Goal: Transaction & Acquisition: Purchase product/service

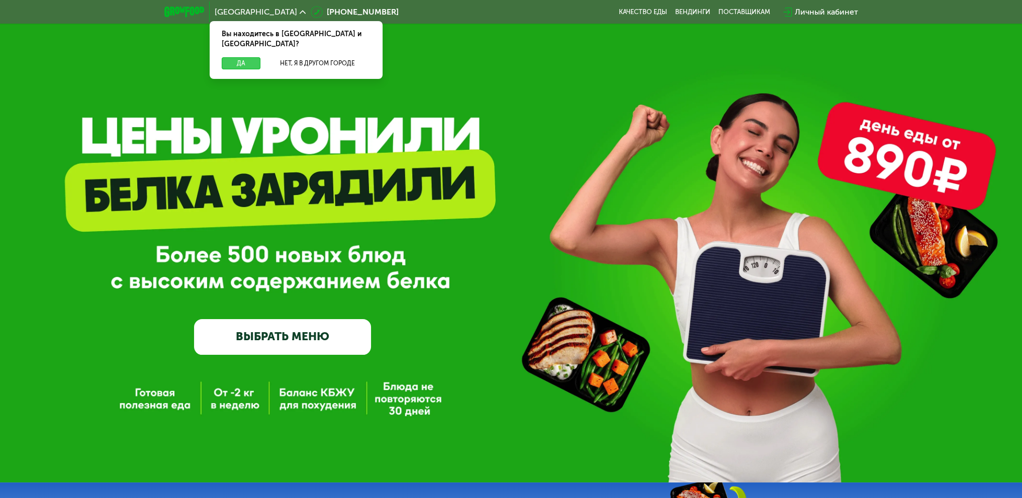
click at [233, 57] on button "Да" at bounding box center [241, 63] width 39 height 12
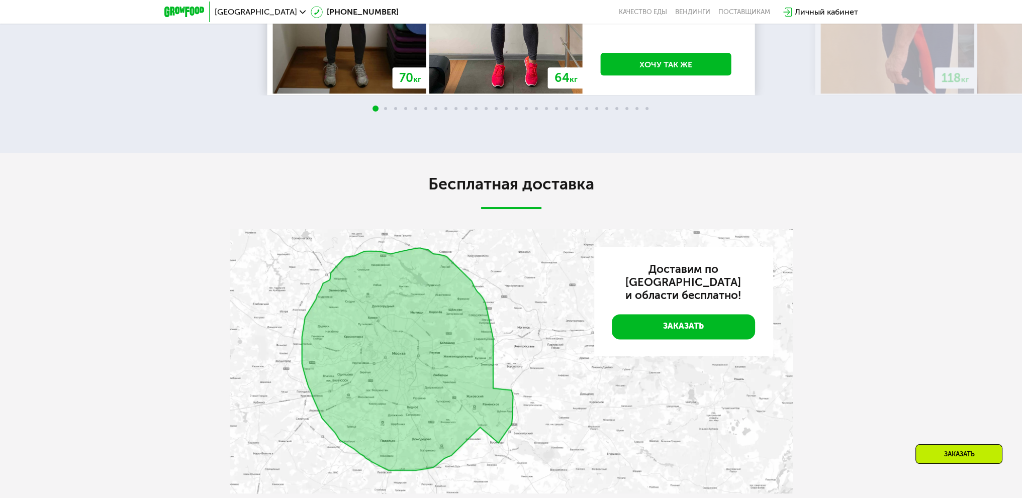
scroll to position [1609, 0]
click at [341, 331] on img at bounding box center [511, 361] width 563 height 265
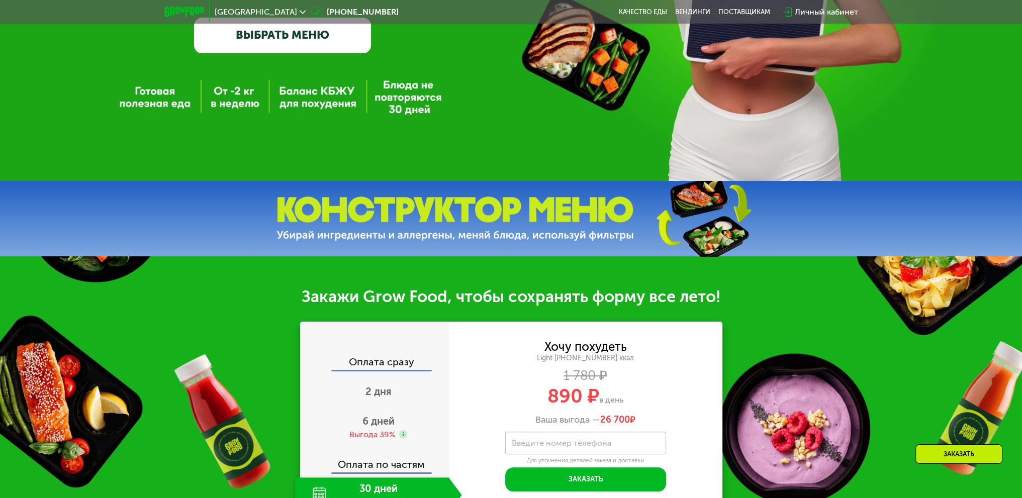
scroll to position [251, 0]
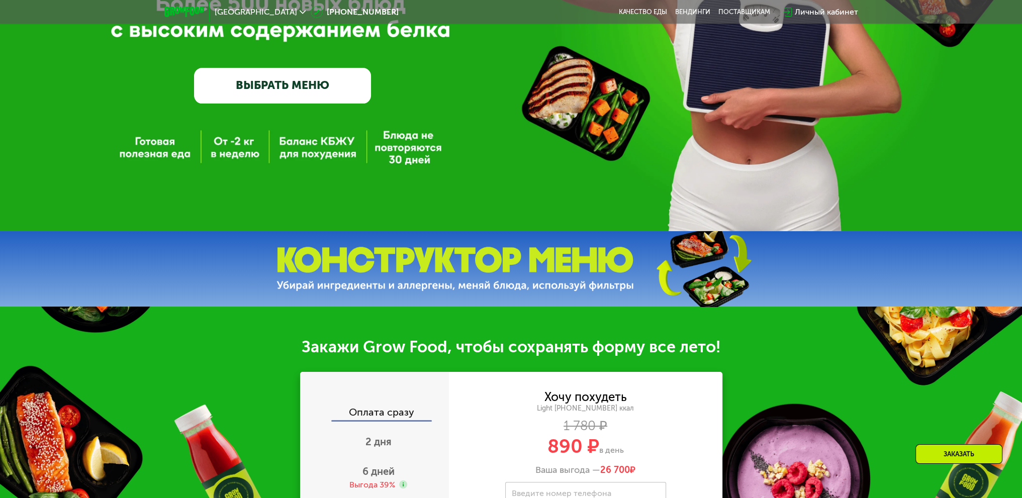
drag, startPoint x: 533, startPoint y: 267, endPoint x: 530, endPoint y: 272, distance: 5.7
click at [533, 268] on img at bounding box center [456, 269] width 358 height 45
click at [506, 291] on img at bounding box center [456, 269] width 358 height 45
click at [404, 301] on div at bounding box center [511, 268] width 1022 height 75
click at [402, 276] on img at bounding box center [456, 269] width 358 height 45
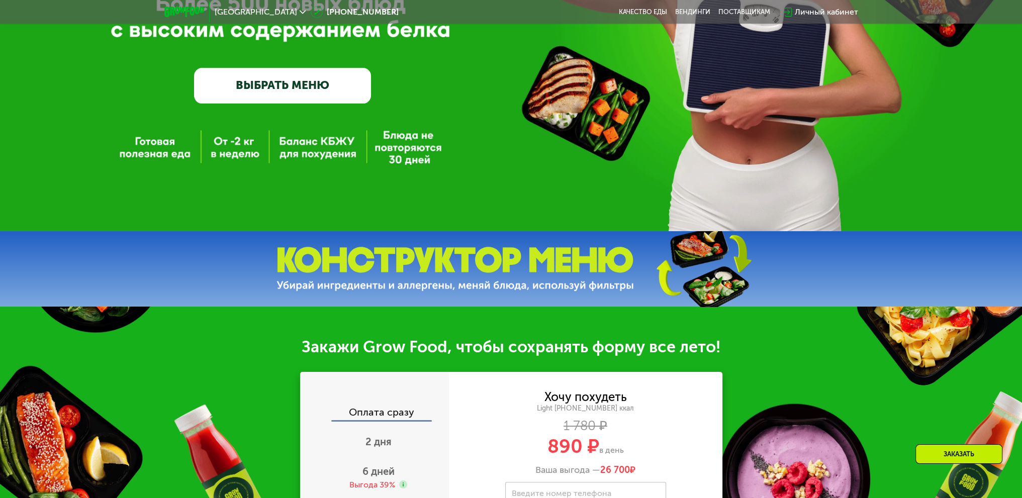
scroll to position [0, 0]
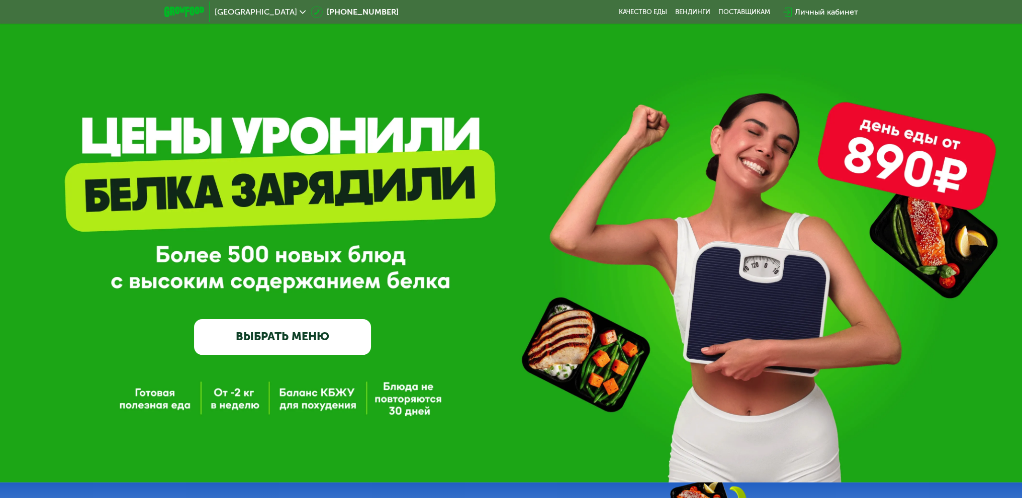
click at [282, 345] on link "ВЫБРАТЬ МЕНЮ" at bounding box center [282, 337] width 177 height 36
click at [310, 341] on link "ВЫБРАТЬ МЕНЮ" at bounding box center [282, 337] width 177 height 36
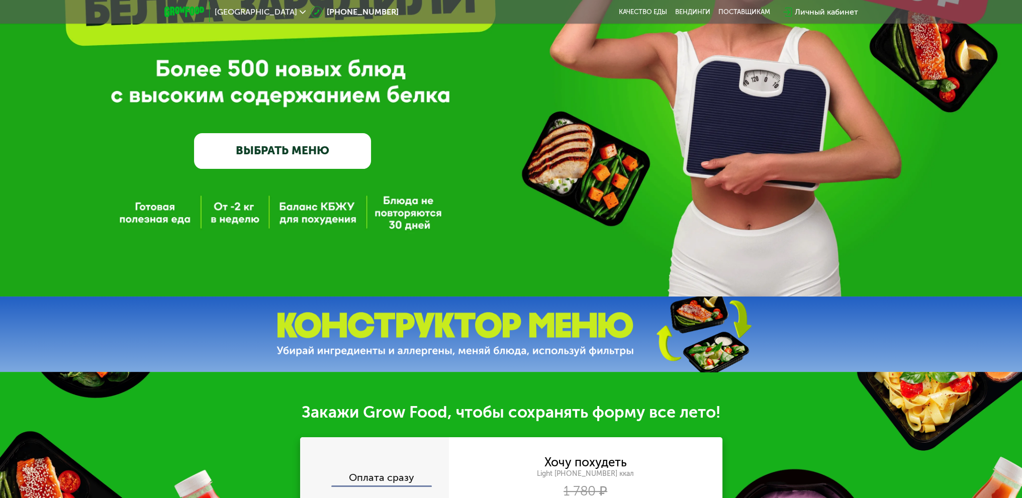
scroll to position [352, 0]
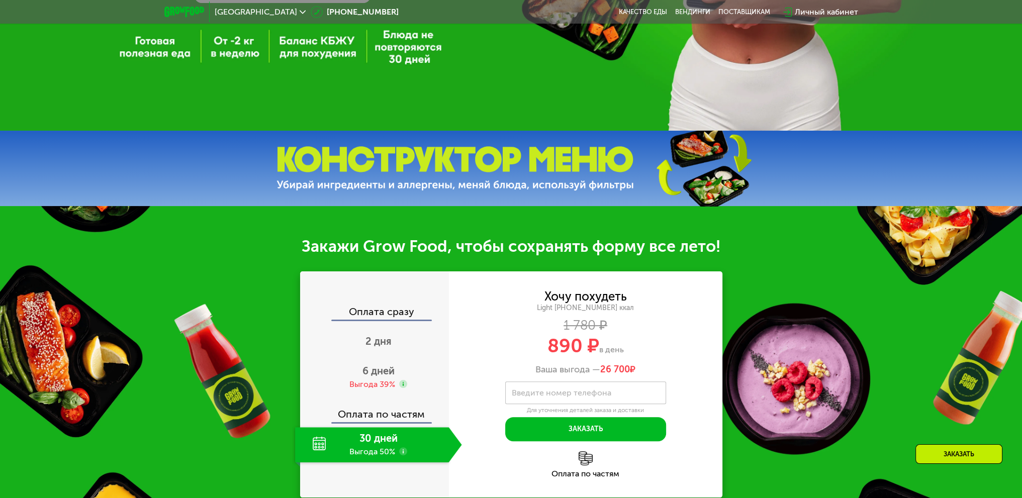
click at [615, 168] on img at bounding box center [456, 168] width 358 height 45
click at [601, 190] on img at bounding box center [456, 168] width 358 height 45
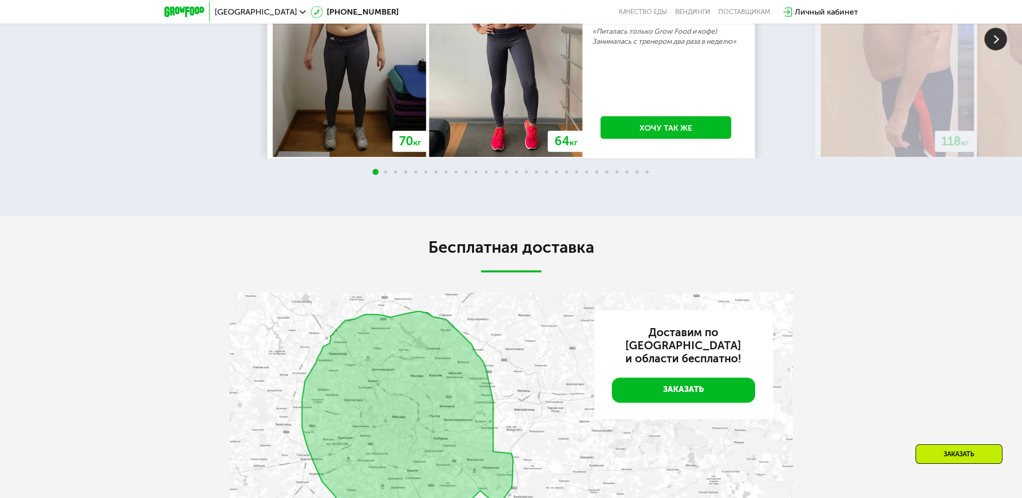
scroll to position [1257, 0]
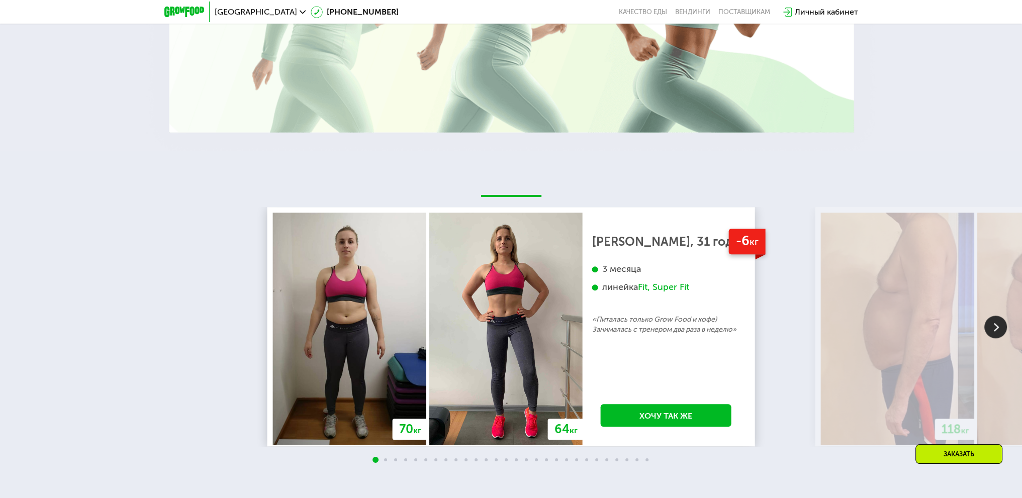
click at [996, 326] on img at bounding box center [996, 327] width 23 height 23
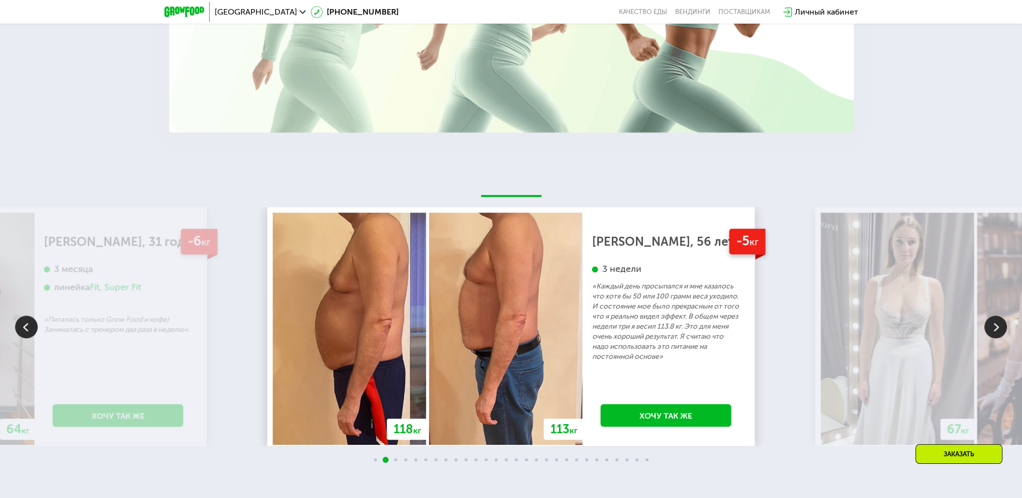
click at [991, 330] on img at bounding box center [996, 327] width 23 height 23
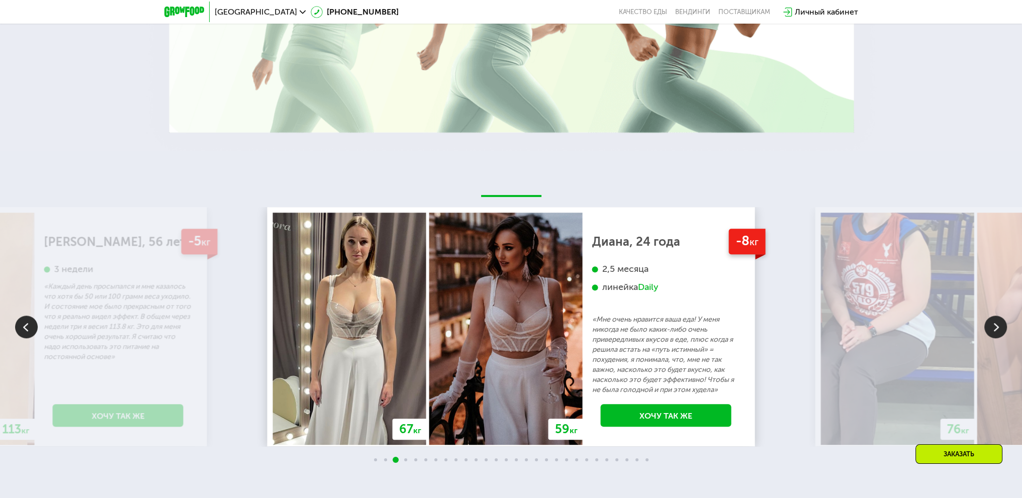
click at [990, 327] on img at bounding box center [996, 327] width 23 height 23
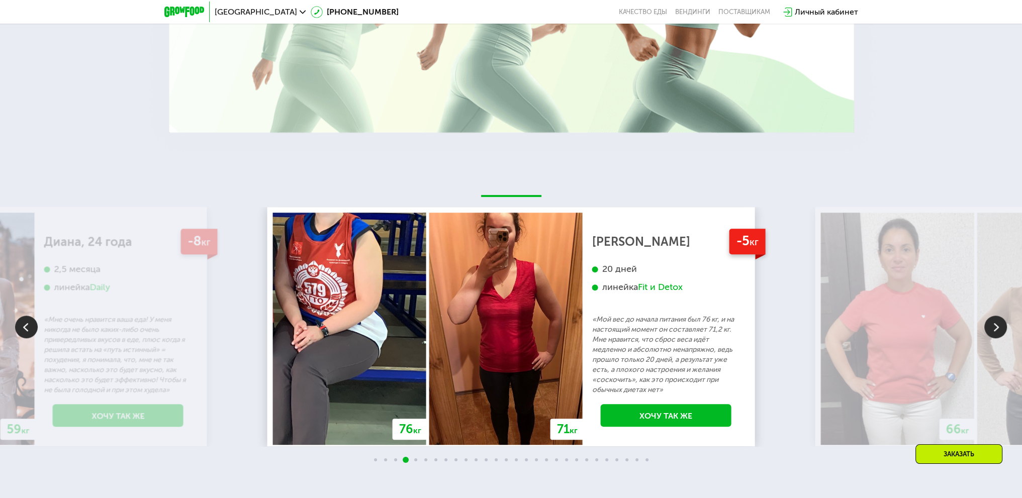
click at [990, 327] on img at bounding box center [996, 327] width 23 height 23
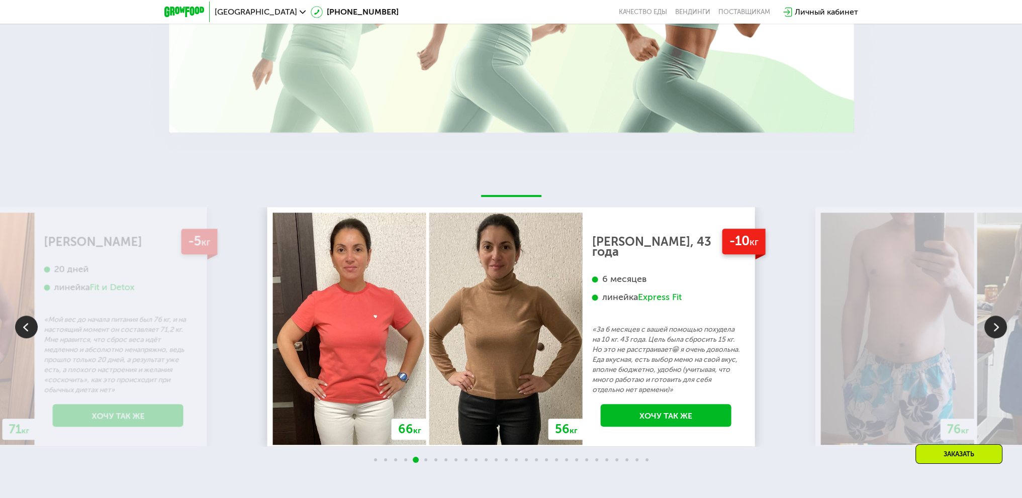
click at [990, 327] on img at bounding box center [996, 327] width 23 height 23
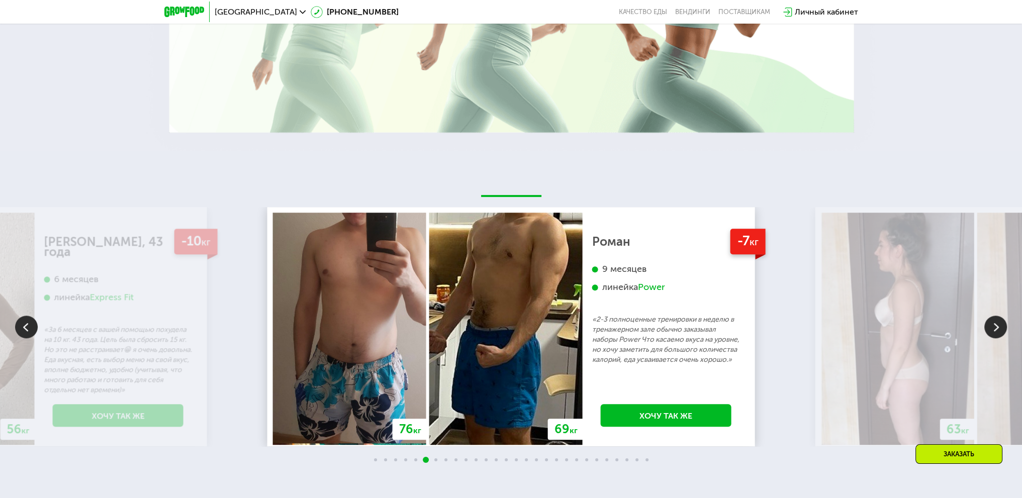
click at [740, 247] on div "-7 кг" at bounding box center [747, 242] width 35 height 26
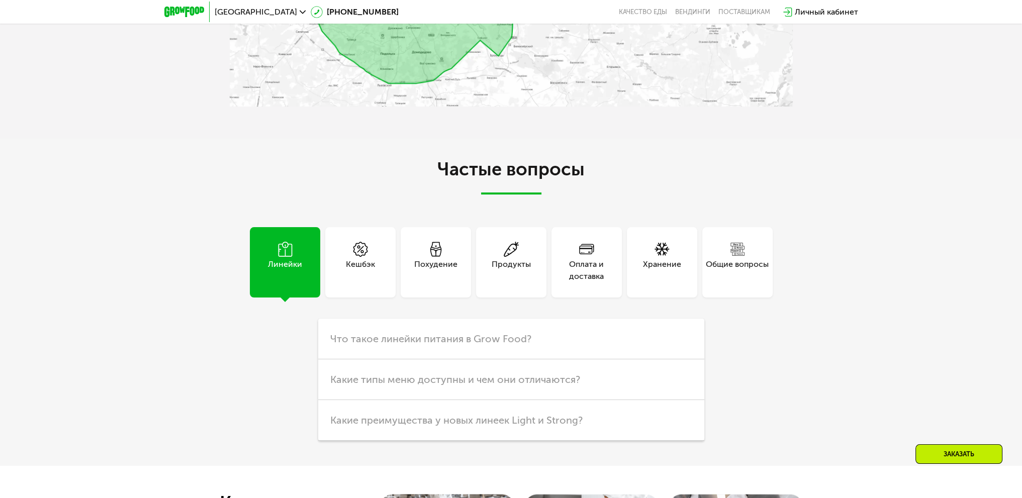
scroll to position [2162, 0]
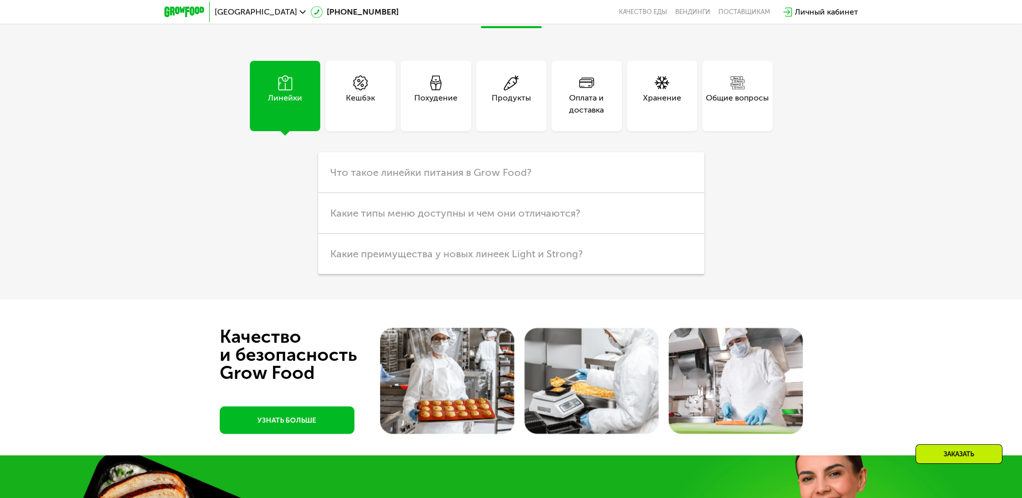
click at [272, 103] on div "Линейки" at bounding box center [285, 104] width 34 height 24
click at [346, 102] on div "Кешбэк" at bounding box center [360, 104] width 29 height 24
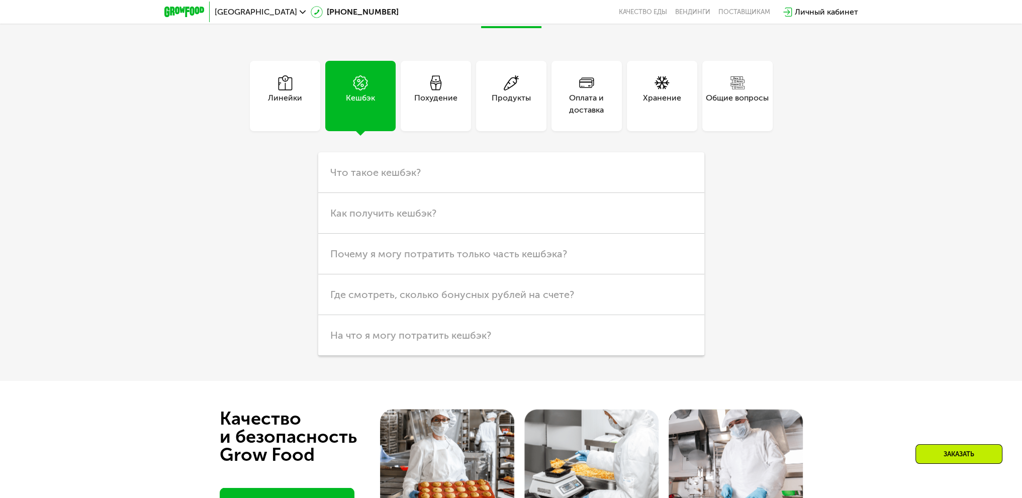
click at [290, 103] on div "Линейки" at bounding box center [285, 104] width 34 height 24
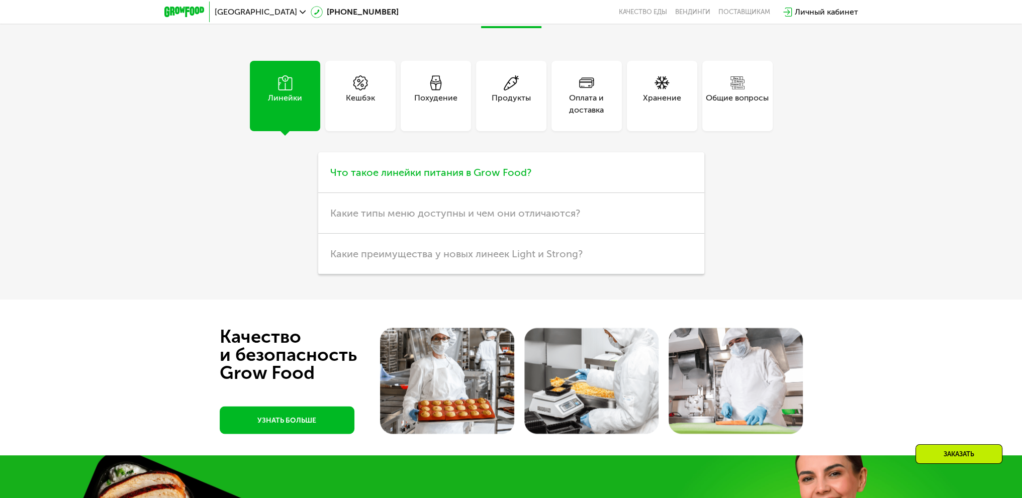
click at [485, 172] on span "Что такое линейки питания в Grow Food?" at bounding box center [430, 172] width 201 height 12
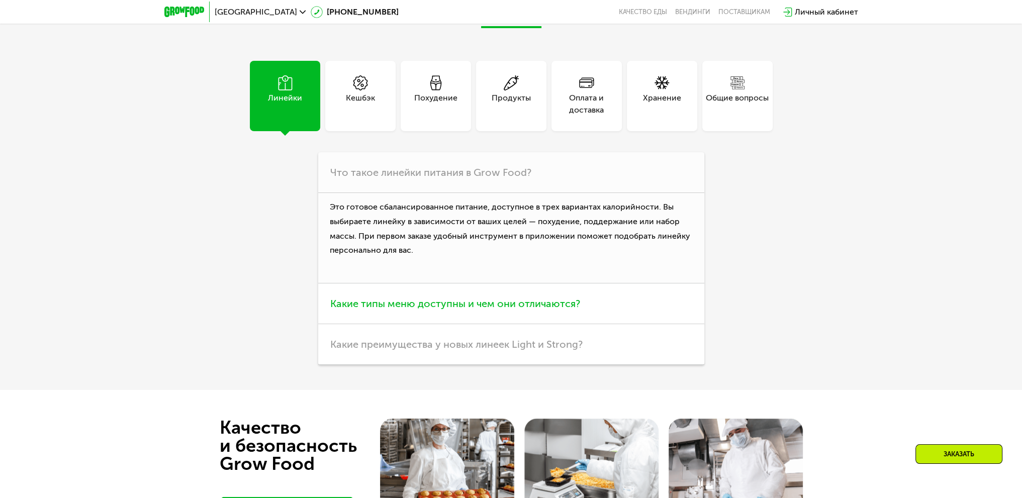
click at [511, 315] on h3 "Какие типы меню доступны и чем они отличаются?" at bounding box center [511, 304] width 386 height 41
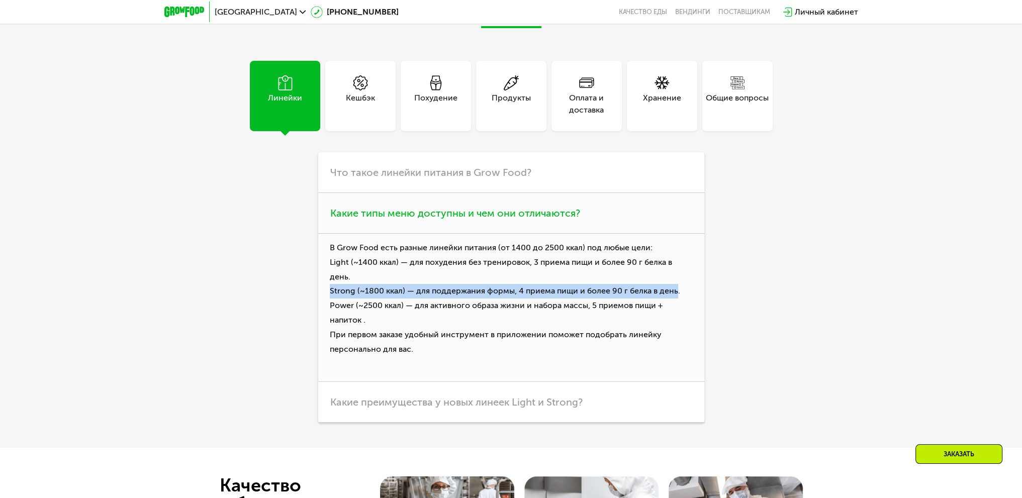
drag, startPoint x: 331, startPoint y: 281, endPoint x: 672, endPoint y: 283, distance: 341.0
click at [672, 283] on p "В Grow Food есть разные линейки питания (от [DATE] до 2500 ккал) под любые цели…" at bounding box center [511, 308] width 386 height 148
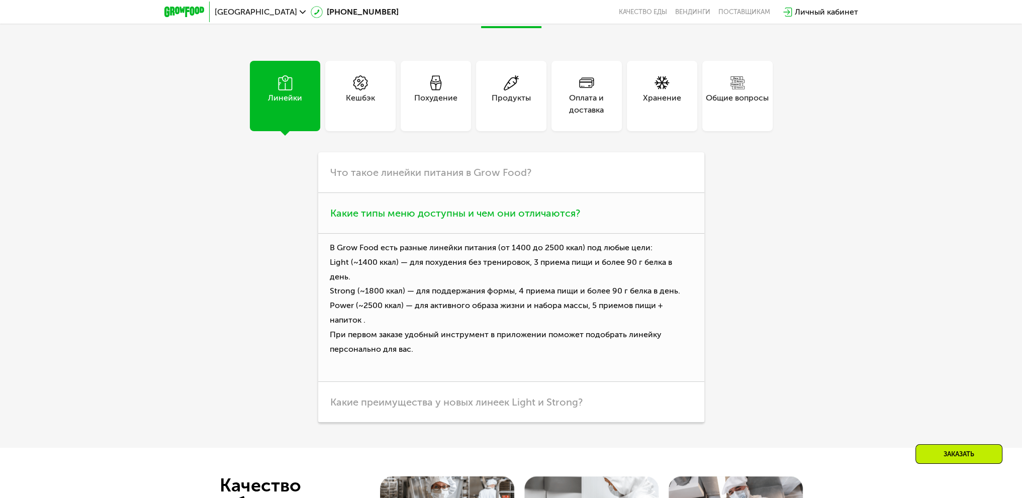
click at [407, 334] on p "В Grow Food есть разные линейки питания (от [DATE] до 2500 ккал) под любые цели…" at bounding box center [511, 308] width 386 height 148
click at [420, 396] on span "Какие преимущества у новых линеек Light и Strong?" at bounding box center [456, 402] width 252 height 12
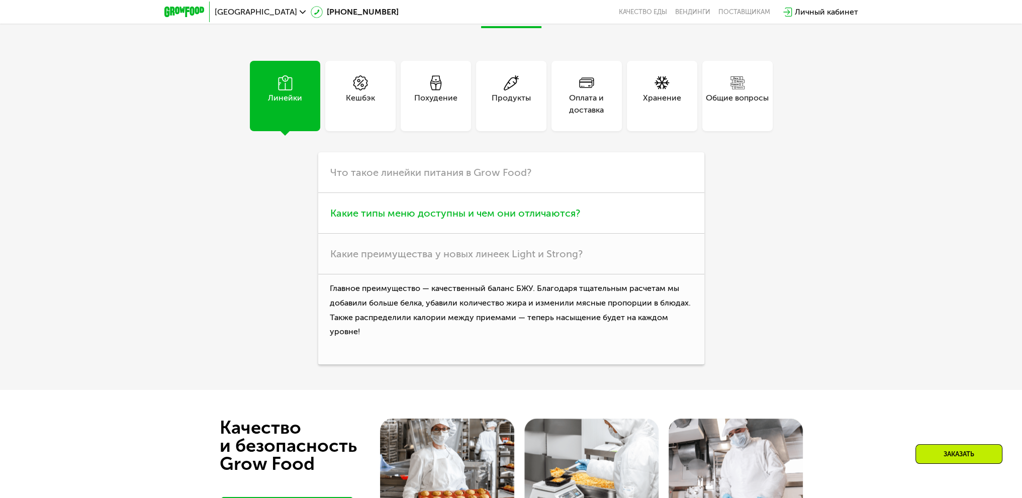
click at [396, 211] on span "Какие типы меню доступны и чем они отличаются?" at bounding box center [455, 213] width 250 height 12
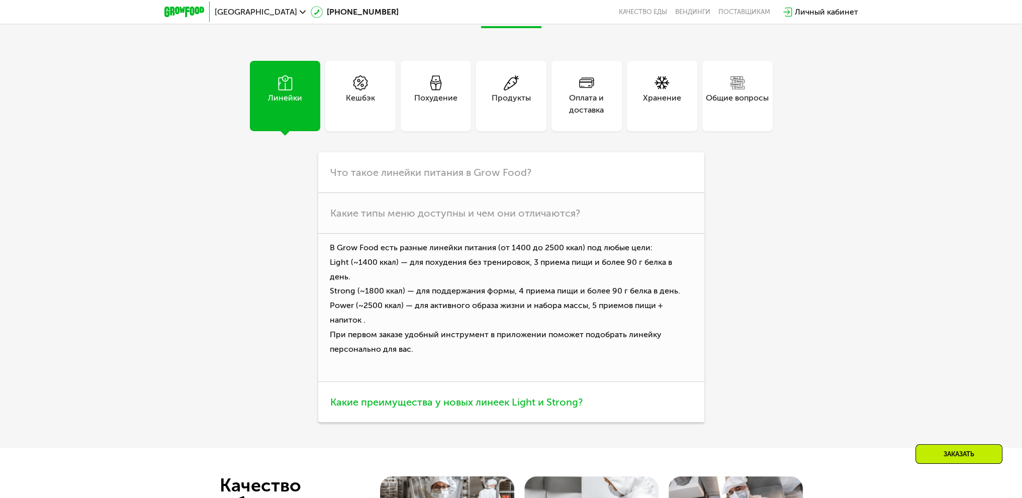
click at [406, 396] on span "Какие преимущества у новых линеек Light и Strong?" at bounding box center [456, 402] width 252 height 12
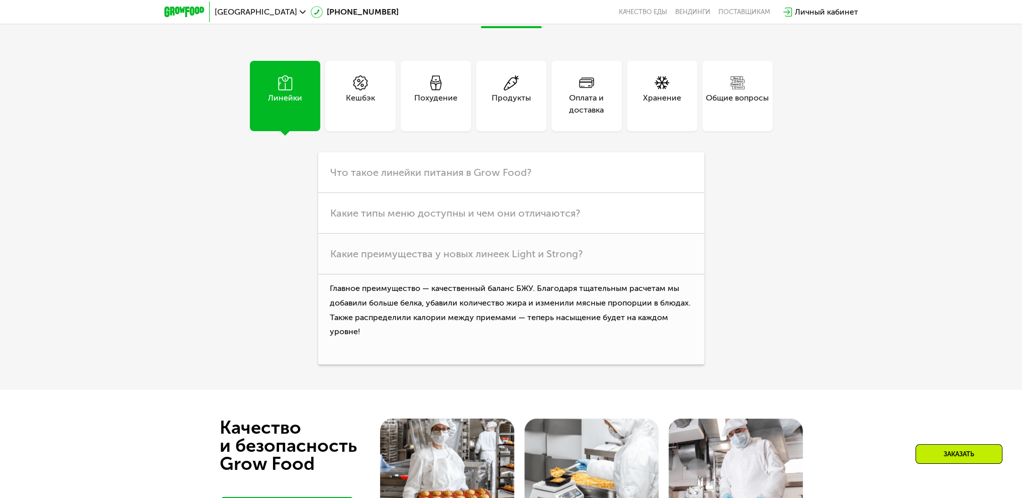
click at [356, 103] on div "Кешбэк" at bounding box center [360, 104] width 29 height 24
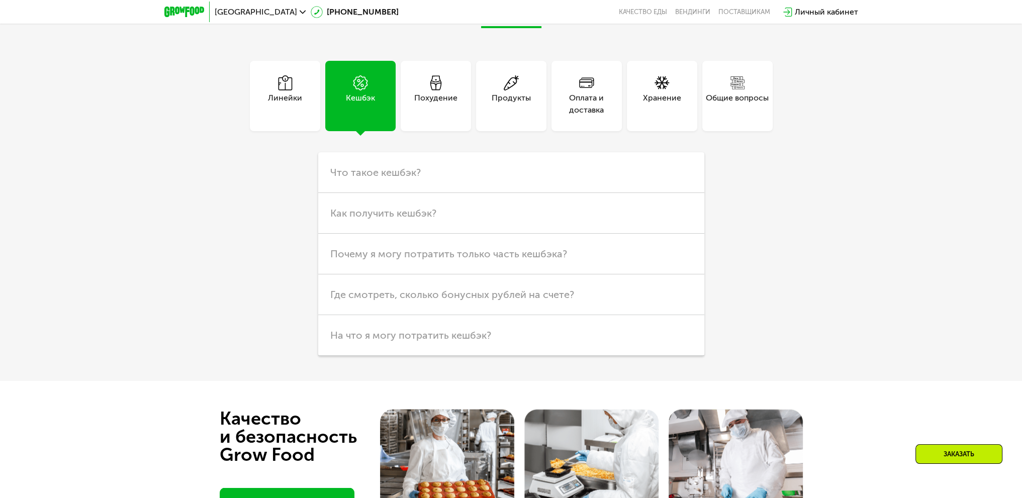
click at [414, 106] on div "Похудение" at bounding box center [435, 104] width 43 height 24
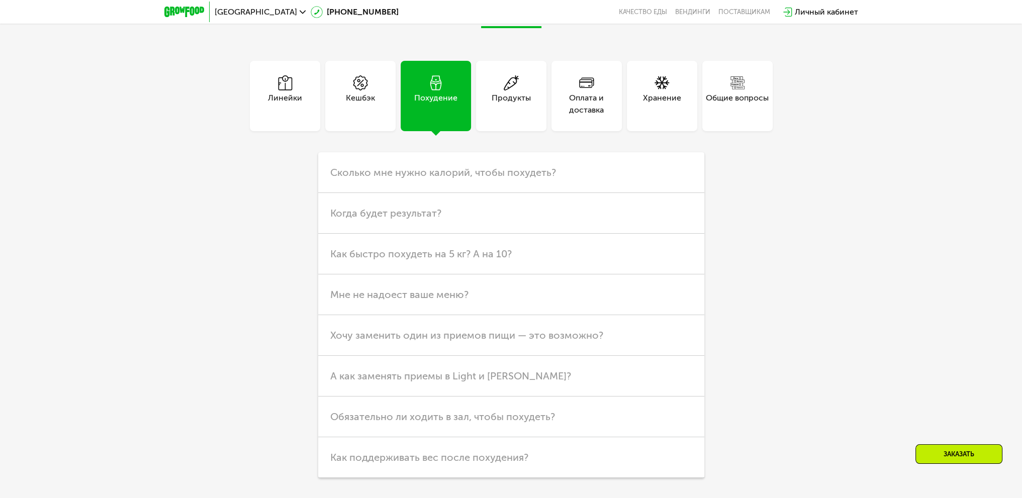
click at [521, 112] on div "Продукты" at bounding box center [511, 104] width 39 height 24
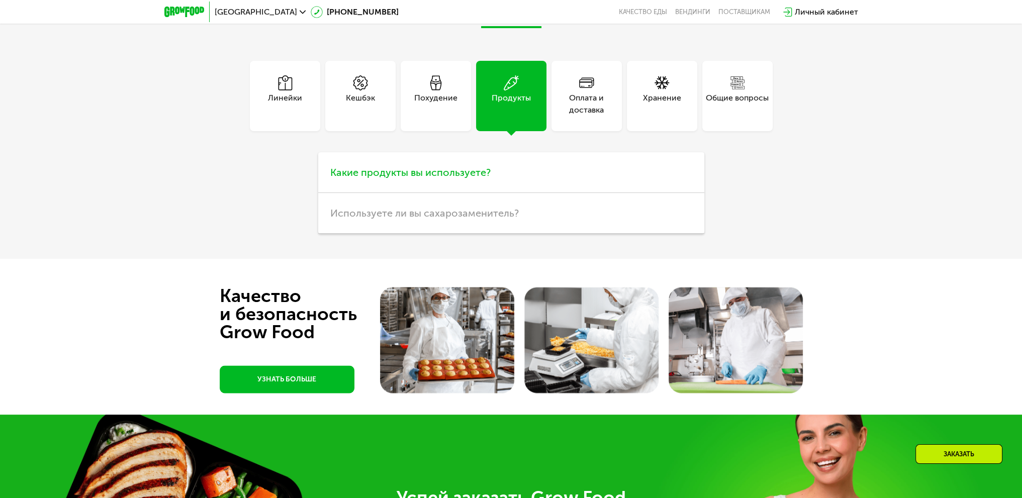
click at [501, 172] on h3 "Какие продукты вы используете?" at bounding box center [511, 172] width 386 height 41
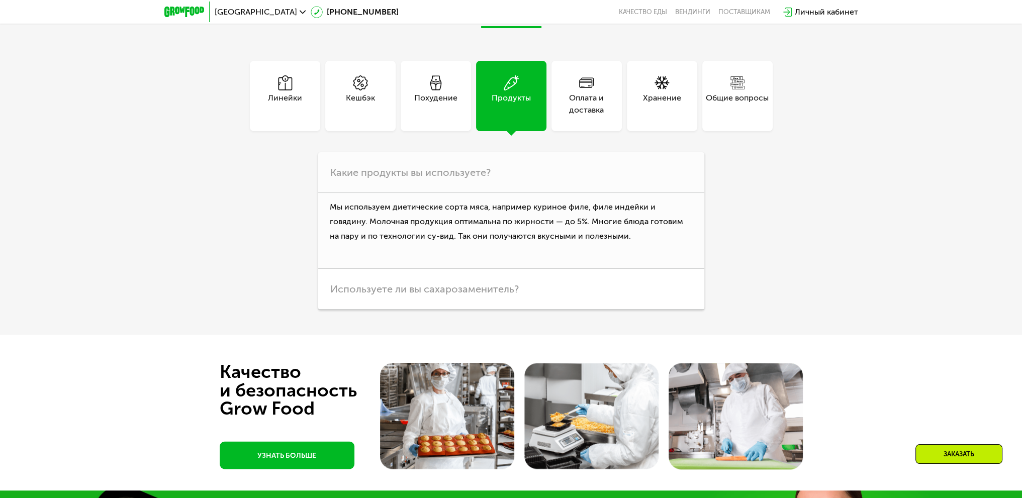
drag, startPoint x: 544, startPoint y: 140, endPoint x: 553, endPoint y: 128, distance: 15.8
click at [547, 136] on div "Линейки Кешбэк Похудение Продукты Оплата и доставка Хранение Общие вопросы Что …" at bounding box center [511, 185] width 563 height 249
click at [571, 120] on div "Оплата и доставка" at bounding box center [587, 96] width 70 height 70
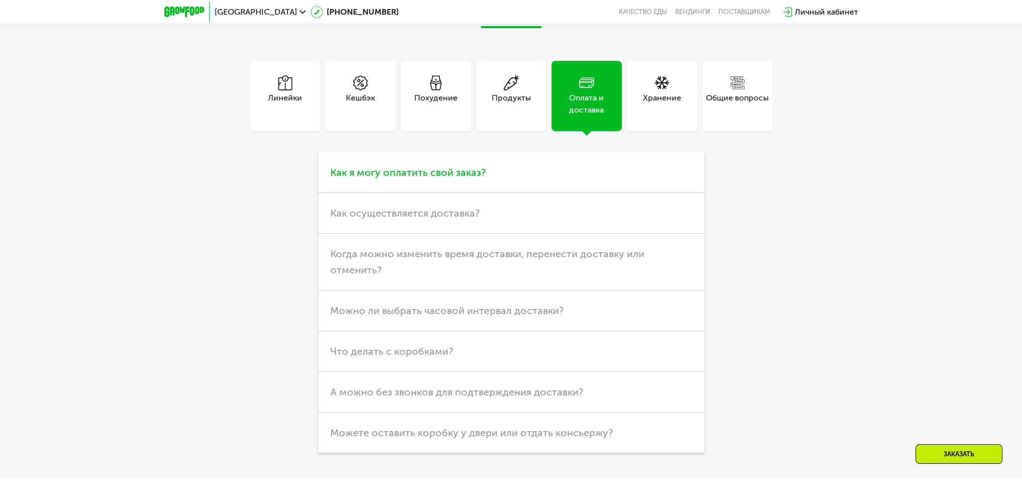
click at [524, 181] on h3 "Как я могу оплатить свой заказ?" at bounding box center [511, 172] width 386 height 41
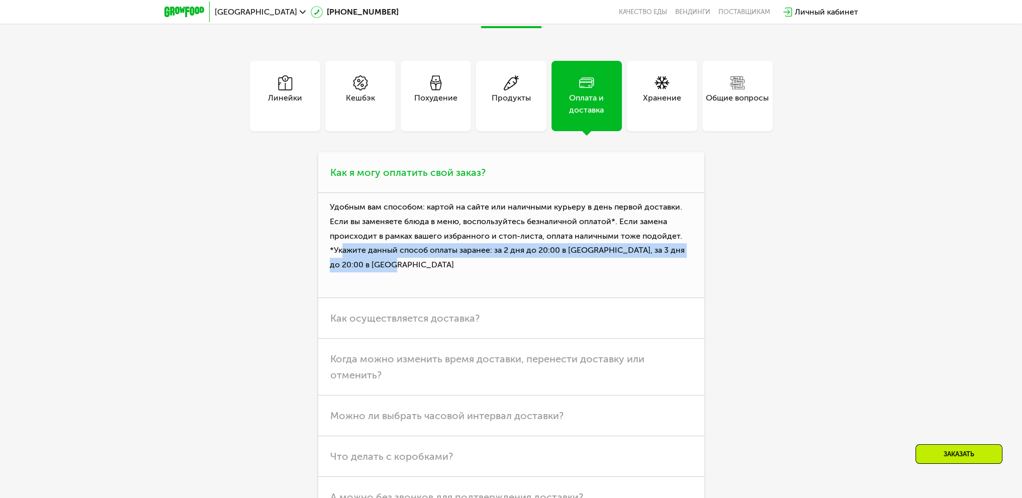
drag, startPoint x: 392, startPoint y: 267, endPoint x: 342, endPoint y: 253, distance: 51.7
click at [342, 253] on p "Удобным вам способом: картой на сайте или наличными курьеру в день первой доста…" at bounding box center [511, 245] width 386 height 105
click at [457, 259] on p "Удобным вам способом: картой на сайте или наличными курьеру в день первой доста…" at bounding box center [511, 245] width 386 height 105
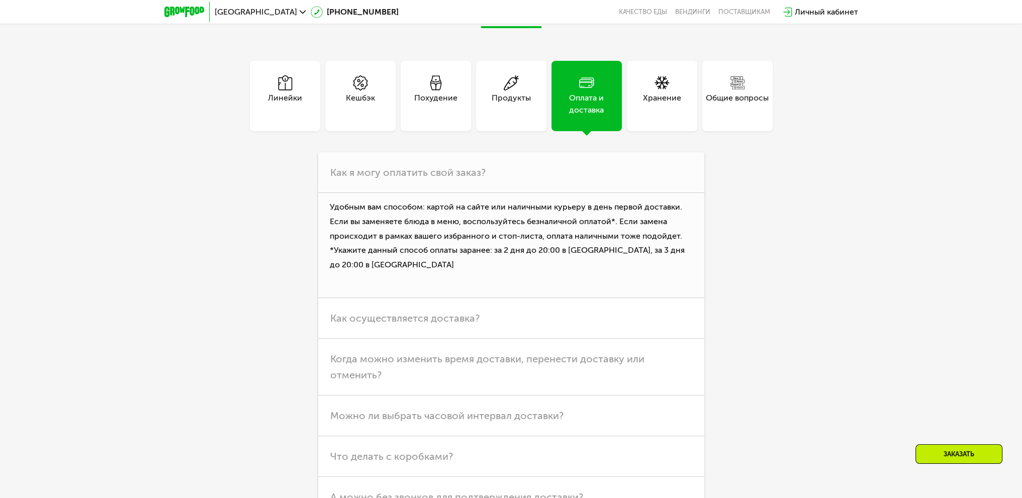
click at [678, 98] on div "Хранение" at bounding box center [662, 104] width 38 height 24
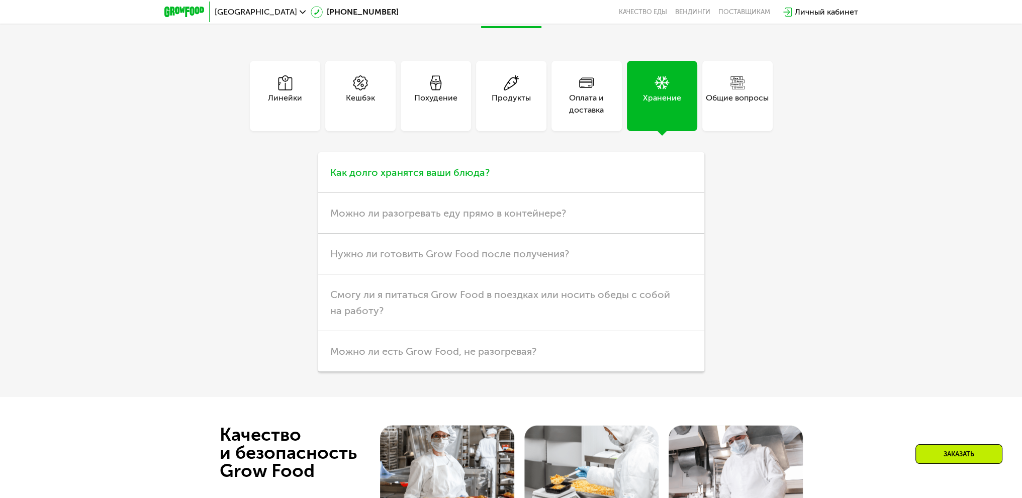
click at [575, 189] on h3 "Как долго хранятся ваши блюда?" at bounding box center [511, 172] width 386 height 41
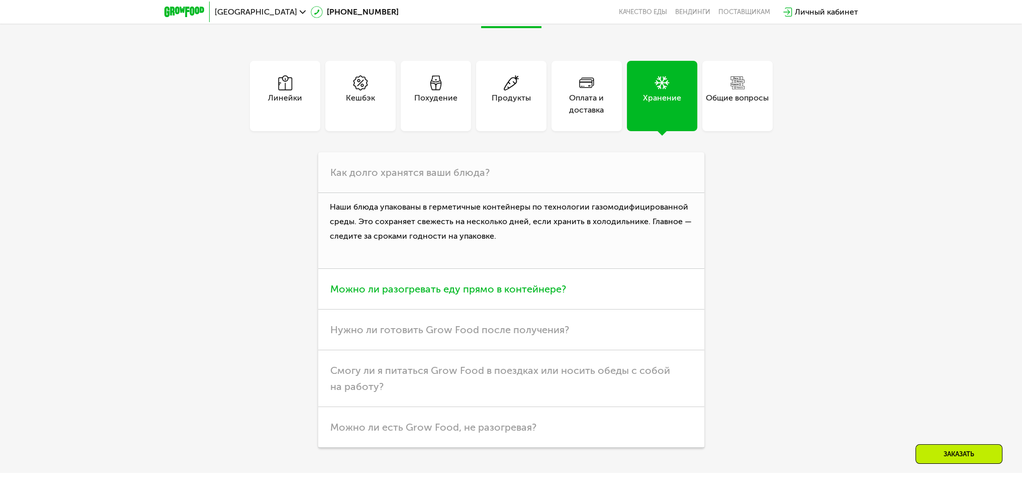
click at [479, 294] on span "Можно ли разогревать еду прямо в контейнере?" at bounding box center [448, 289] width 236 height 12
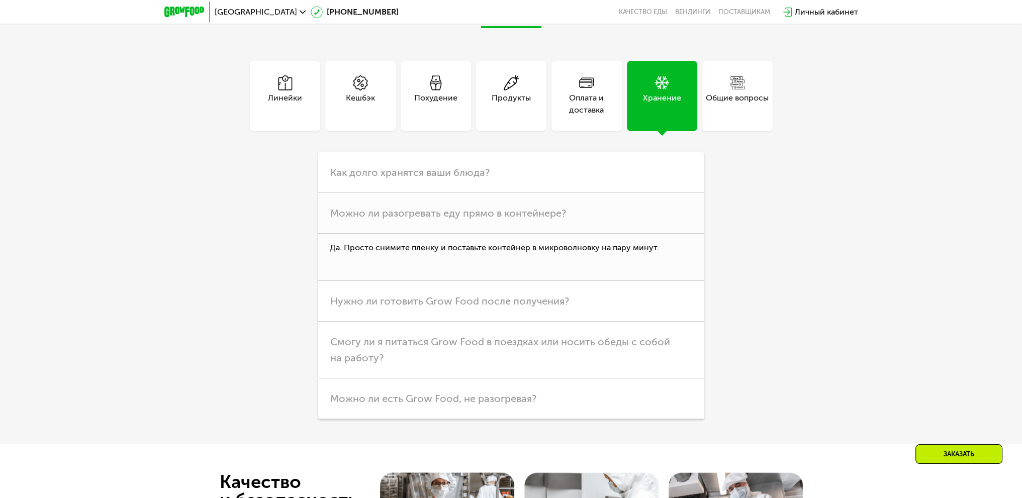
click at [742, 120] on div "Общие вопросы" at bounding box center [738, 96] width 70 height 70
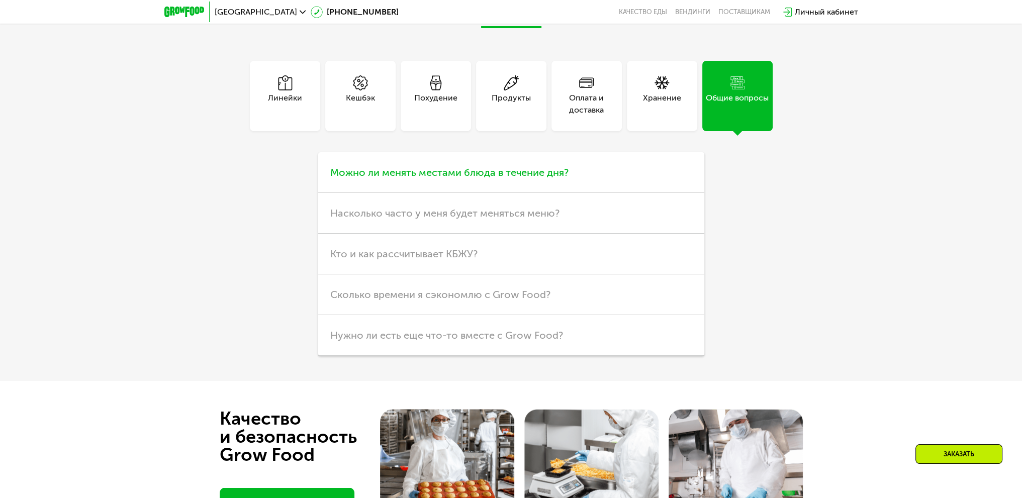
click at [521, 189] on h3 "Можно ли менять местами блюда в течение дня?" at bounding box center [511, 172] width 386 height 41
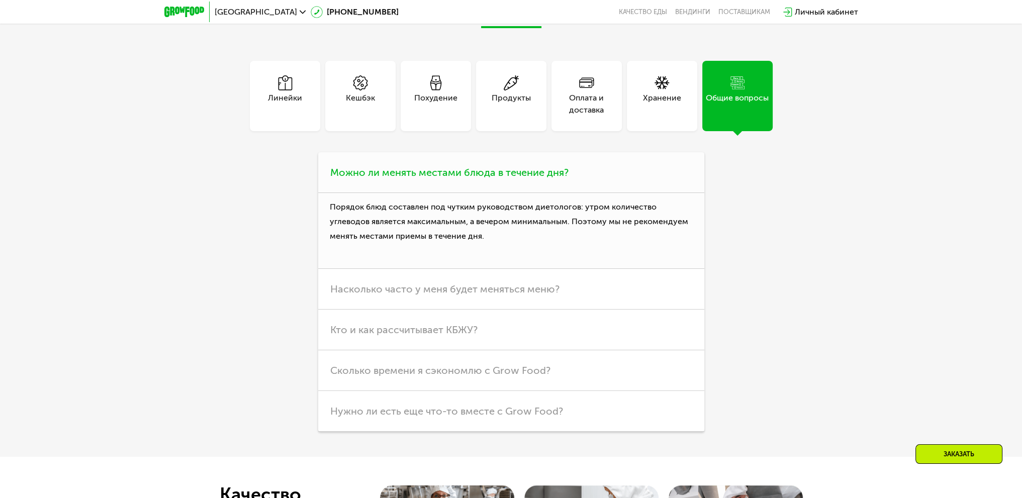
click at [471, 185] on h3 "Можно ли менять местами блюда в течение дня?" at bounding box center [511, 172] width 386 height 41
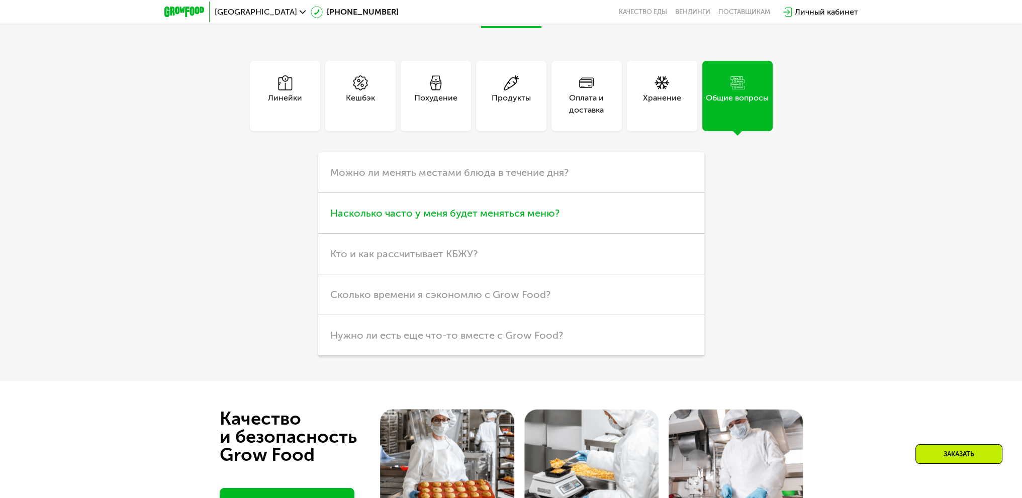
click at [425, 218] on span "Насколько часто у меня будет меняться меню?" at bounding box center [444, 213] width 229 height 12
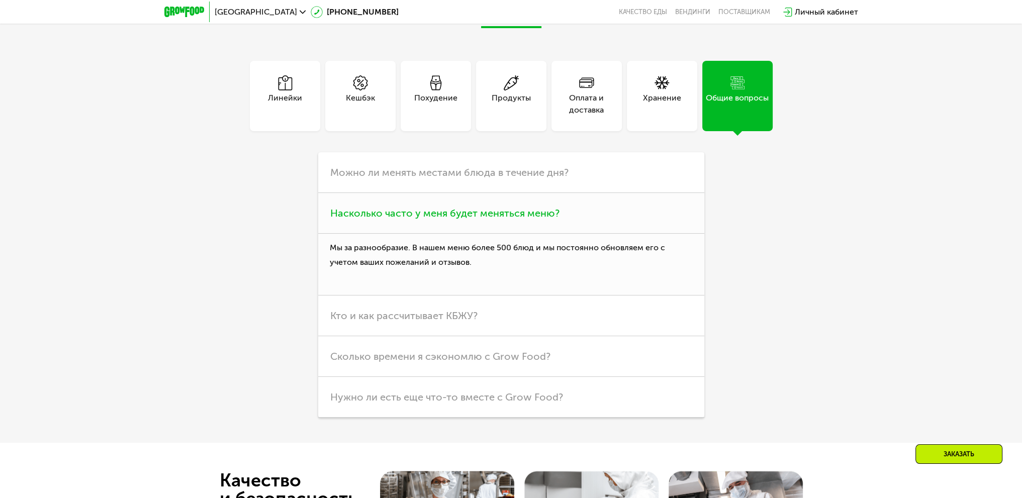
click at [425, 218] on span "Насколько часто у меня будет меняться меню?" at bounding box center [444, 213] width 229 height 12
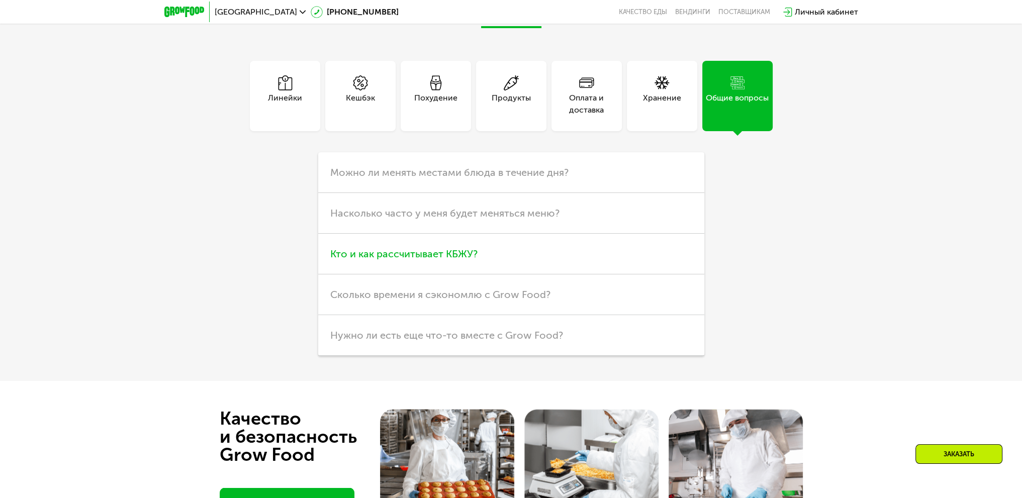
click at [410, 257] on span "Кто и как рассчитывает КБЖУ?" at bounding box center [403, 254] width 147 height 12
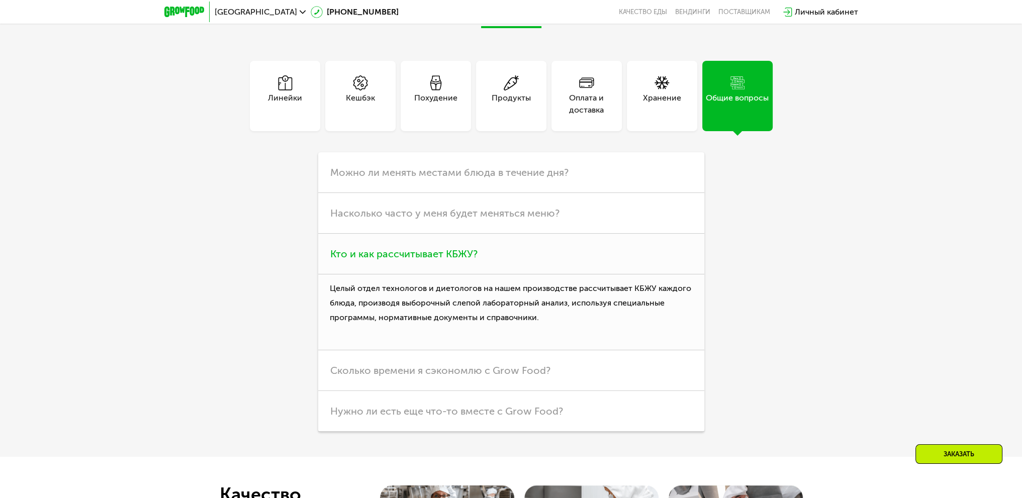
click at [410, 257] on span "Кто и как рассчитывает КБЖУ?" at bounding box center [403, 254] width 147 height 12
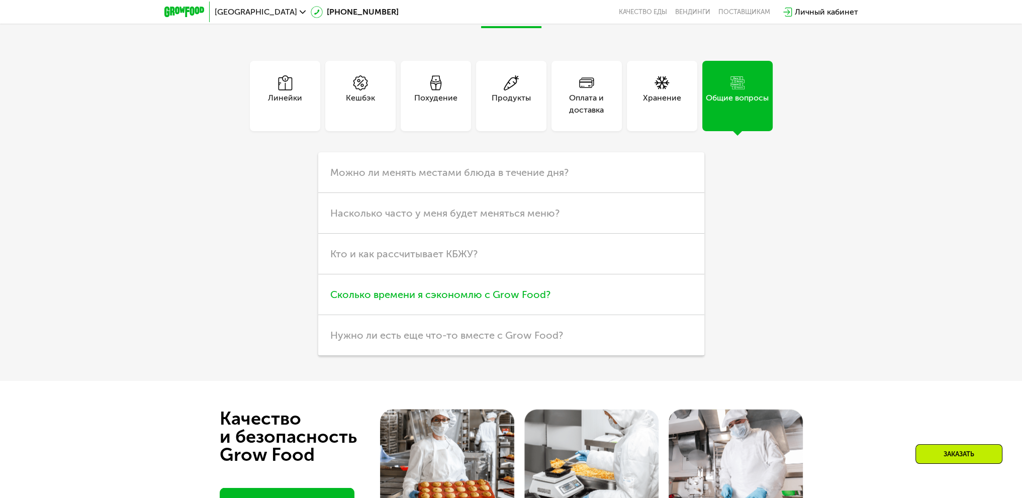
click at [408, 301] on span "Сколько времени я сэкономлю с Grow Food?" at bounding box center [440, 295] width 220 height 12
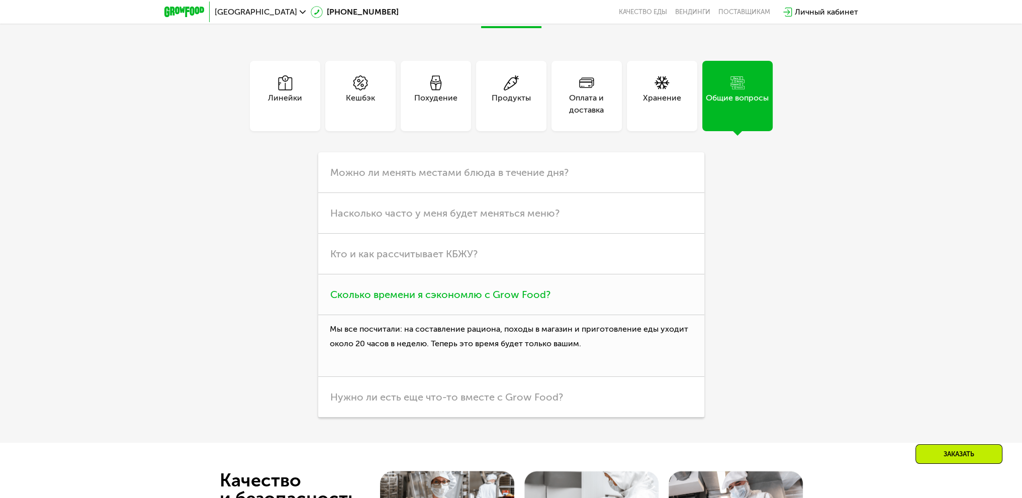
click at [408, 301] on span "Сколько времени я сэкономлю с Grow Food?" at bounding box center [440, 295] width 220 height 12
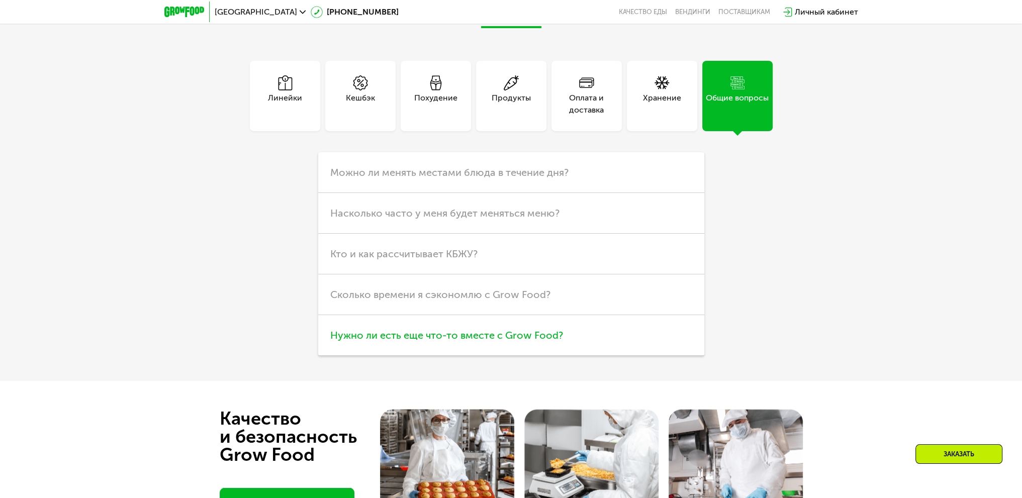
click at [393, 332] on span "Нужно ли есть еще что-то вместе с Grow Food?" at bounding box center [446, 335] width 233 height 12
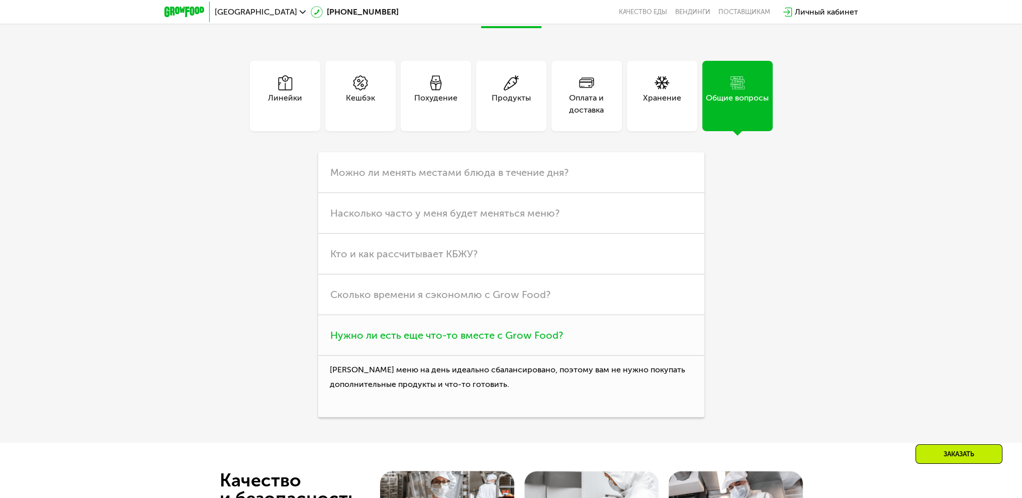
click at [393, 332] on span "Нужно ли есть еще что-то вместе с Grow Food?" at bounding box center [446, 335] width 233 height 12
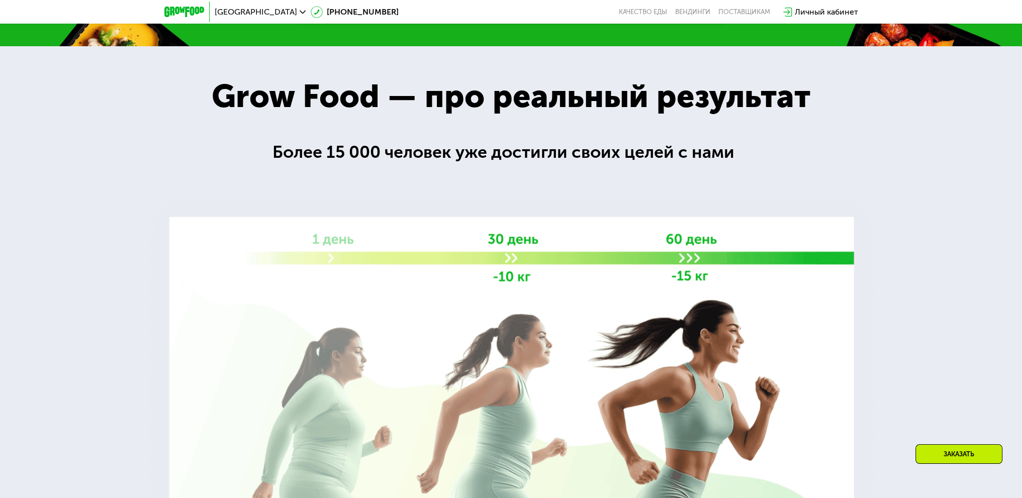
scroll to position [553, 0]
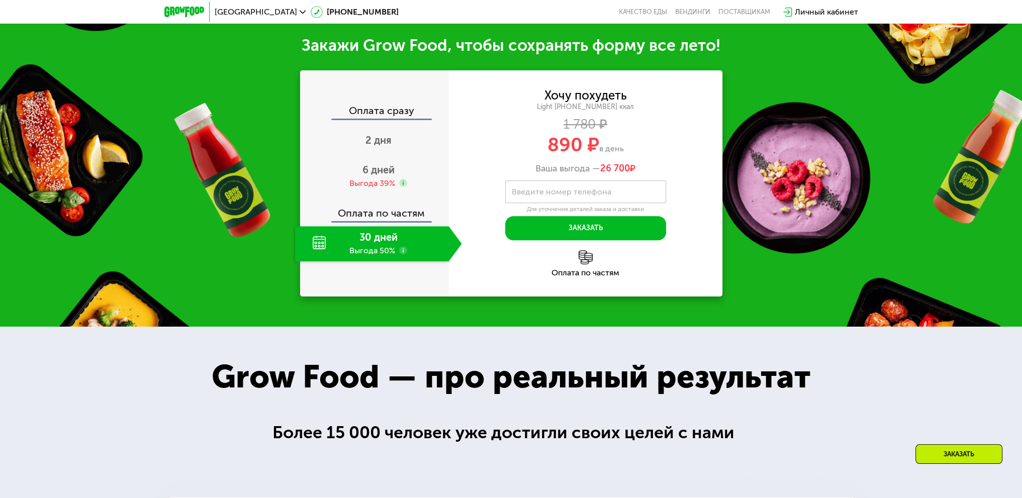
click at [565, 111] on div "Light [PHONE_NUMBER] ккал" at bounding box center [586, 107] width 274 height 9
click at [583, 107] on div "Light [PHONE_NUMBER] ккал" at bounding box center [586, 107] width 274 height 9
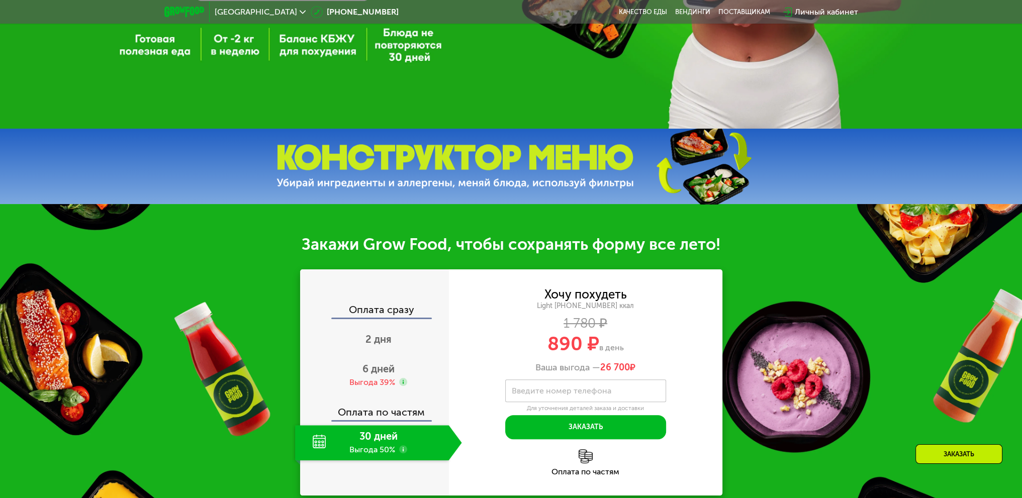
scroll to position [352, 0]
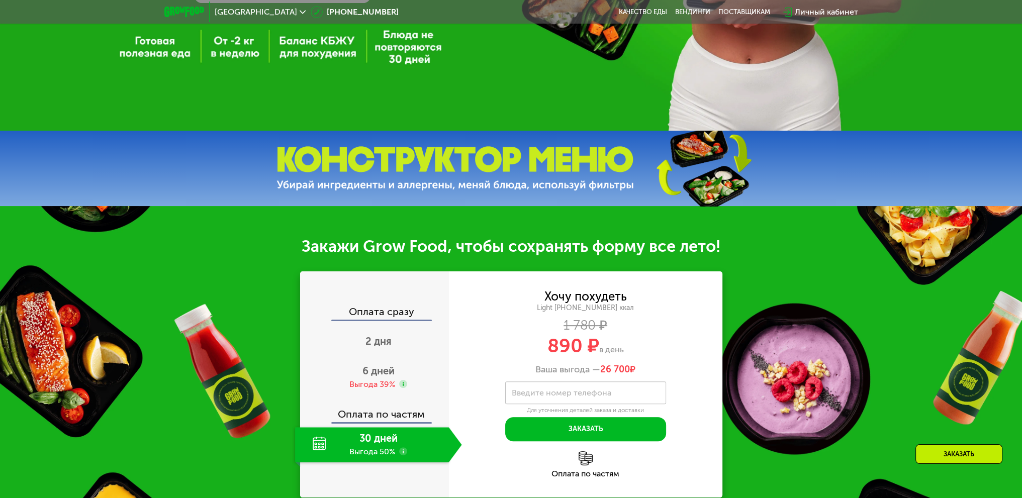
click at [578, 242] on div "Закажи Grow Food, чтобы сохранять форму все лето!" at bounding box center [511, 246] width 1022 height 20
click at [576, 248] on div "Закажи Grow Food, чтобы сохранять форму все лето!" at bounding box center [511, 246] width 1022 height 20
click at [593, 396] on label "Введите номер телефона" at bounding box center [562, 393] width 100 height 6
click at [593, 399] on input "Введите номер телефона" at bounding box center [585, 393] width 161 height 23
click at [665, 309] on div "Light [PHONE_NUMBER] ккал" at bounding box center [586, 308] width 274 height 9
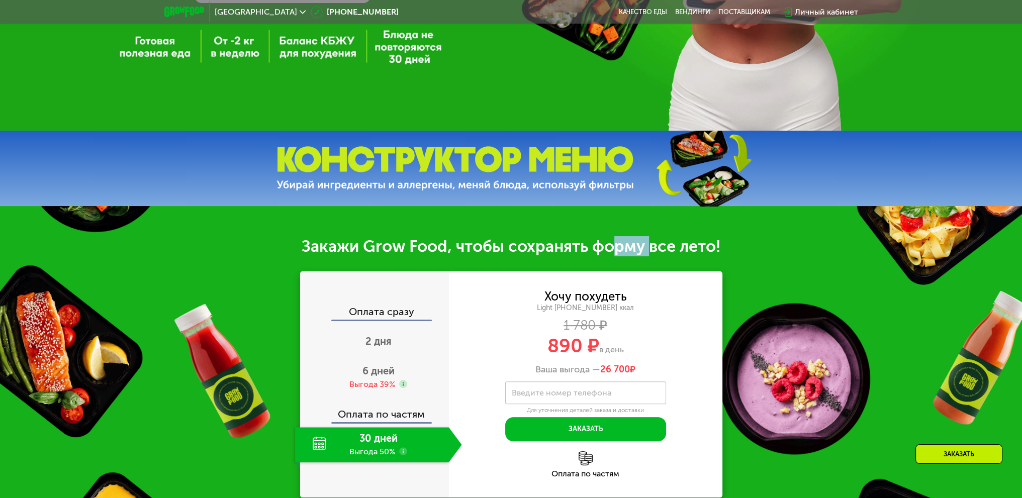
drag, startPoint x: 629, startPoint y: 254, endPoint x: 650, endPoint y: 257, distance: 20.8
click at [650, 256] on div "Закажи Grow Food, чтобы сохранять форму все лето!" at bounding box center [511, 246] width 1022 height 20
click at [321, 295] on div "Оплата сразу 2 дня 6 дней Выгода 39% Оплата по частям 30 дней Выгода 50%" at bounding box center [374, 385] width 149 height 226
click at [365, 418] on div "Оплата по частям" at bounding box center [375, 410] width 148 height 23
click at [370, 390] on div "Выгода 39%" at bounding box center [372, 384] width 46 height 11
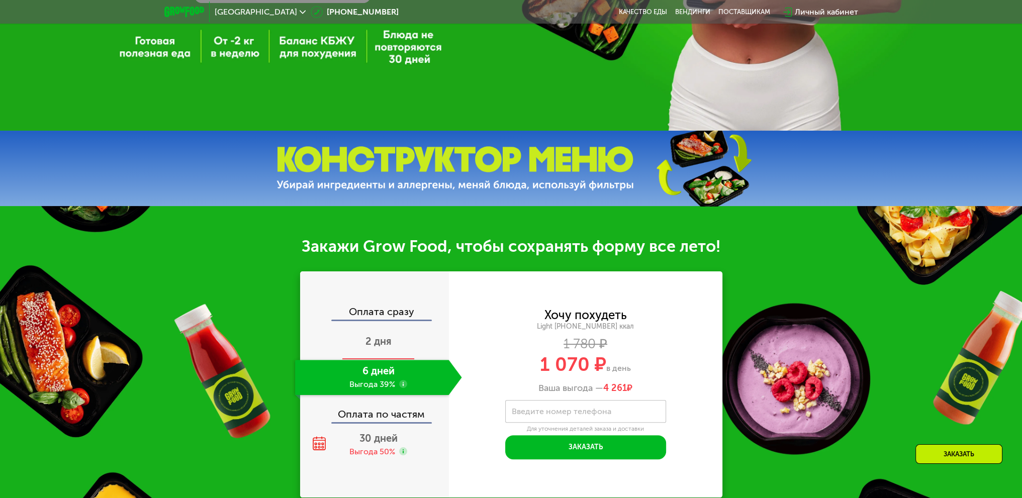
click at [384, 333] on div "2 дня" at bounding box center [378, 342] width 167 height 35
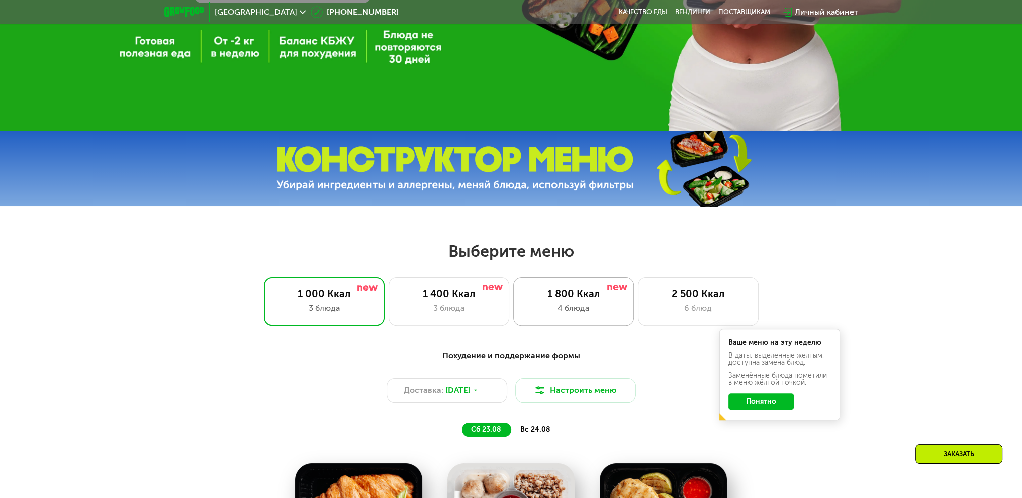
click at [603, 312] on div "4 блюда" at bounding box center [574, 308] width 100 height 12
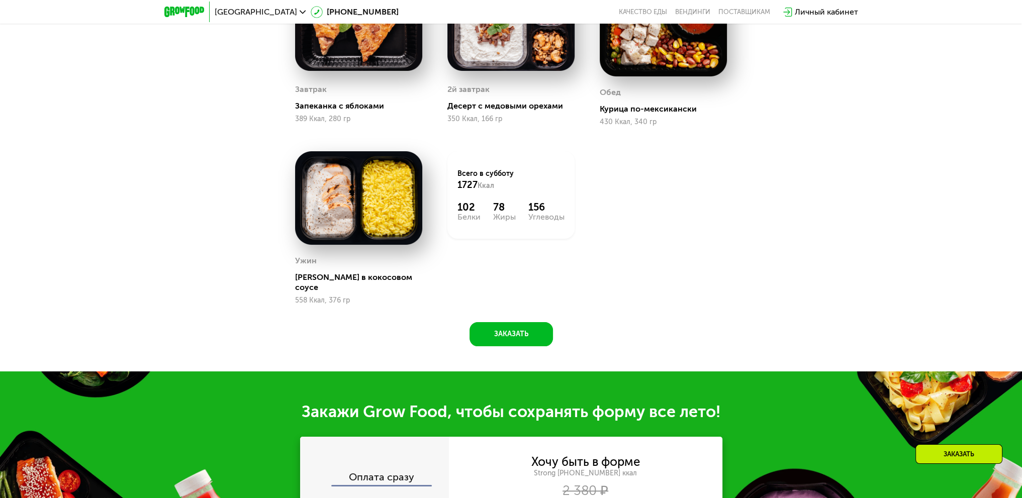
scroll to position [654, 0]
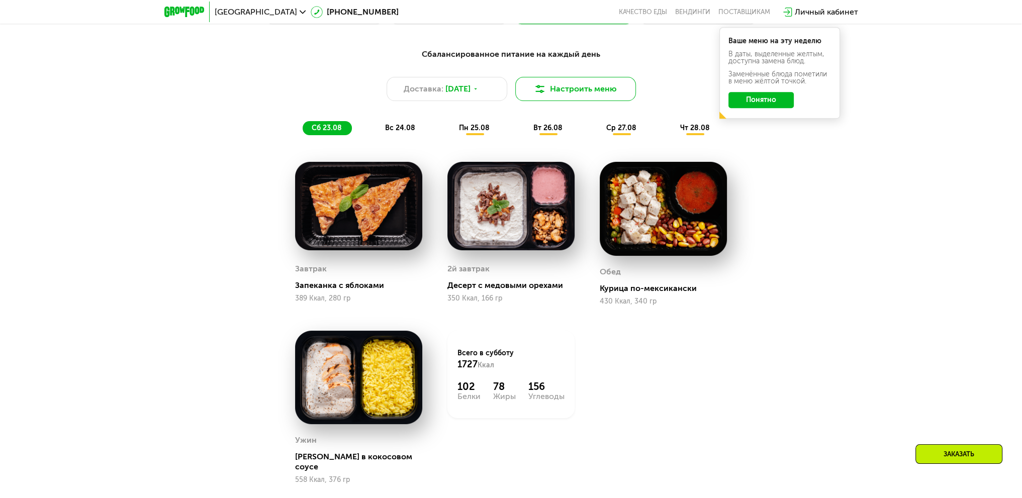
click at [569, 101] on button "Настроить меню" at bounding box center [575, 89] width 121 height 24
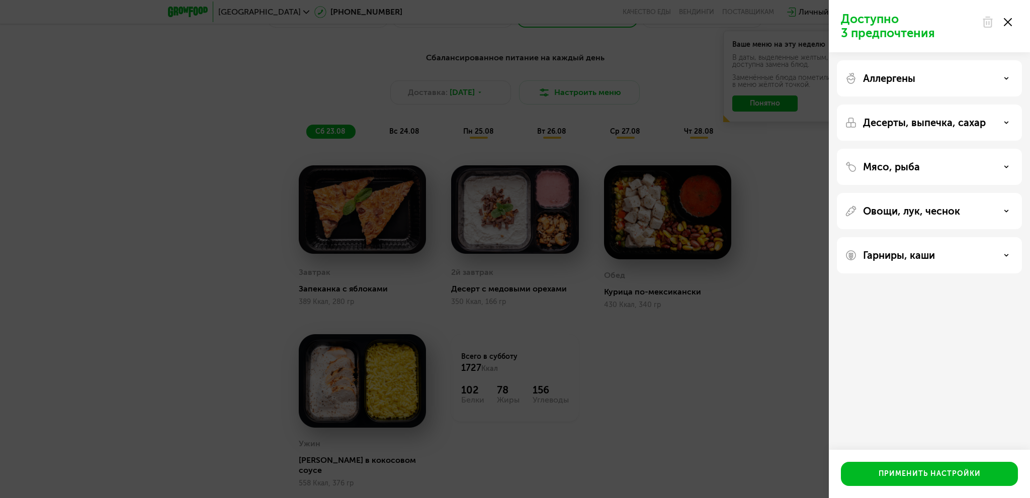
click at [1005, 166] on icon at bounding box center [1006, 166] width 5 height 5
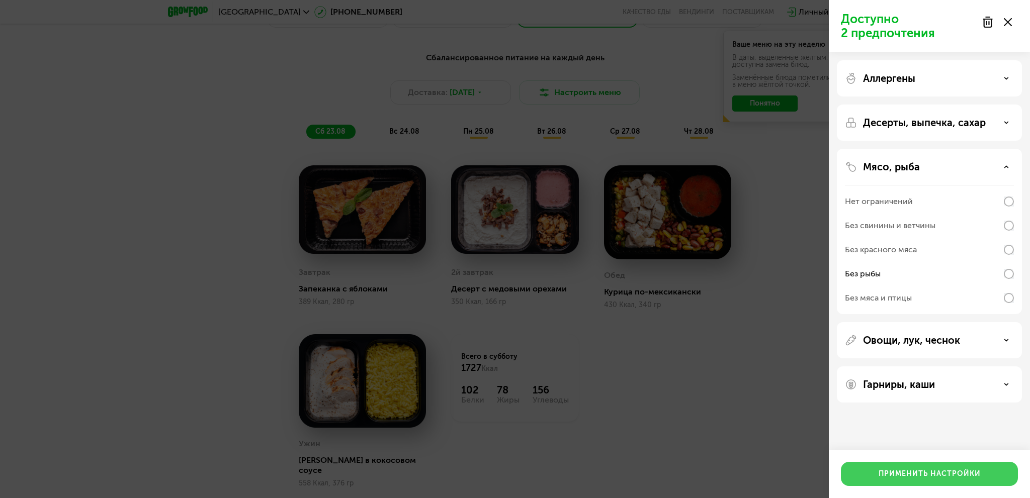
click at [947, 474] on div "Применить настройки" at bounding box center [930, 474] width 102 height 10
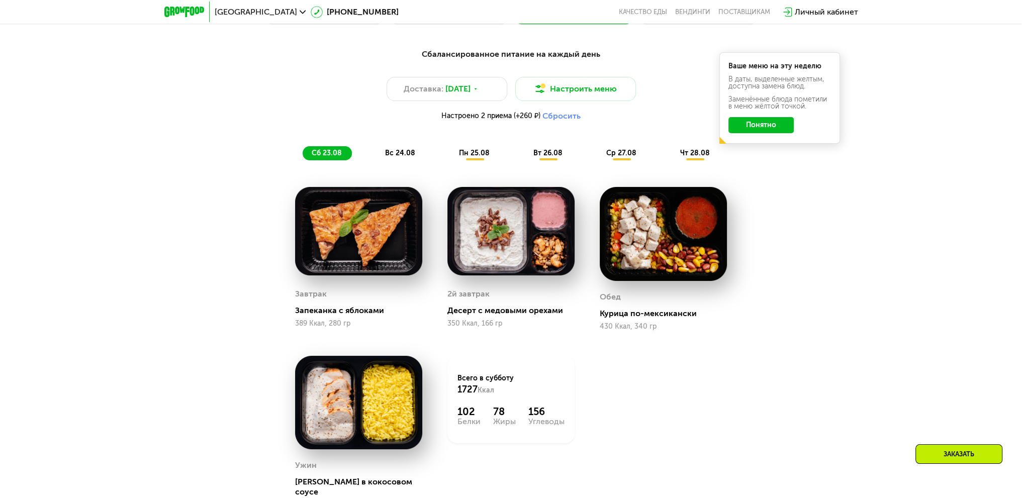
click at [763, 129] on button "Понятно" at bounding box center [761, 125] width 65 height 16
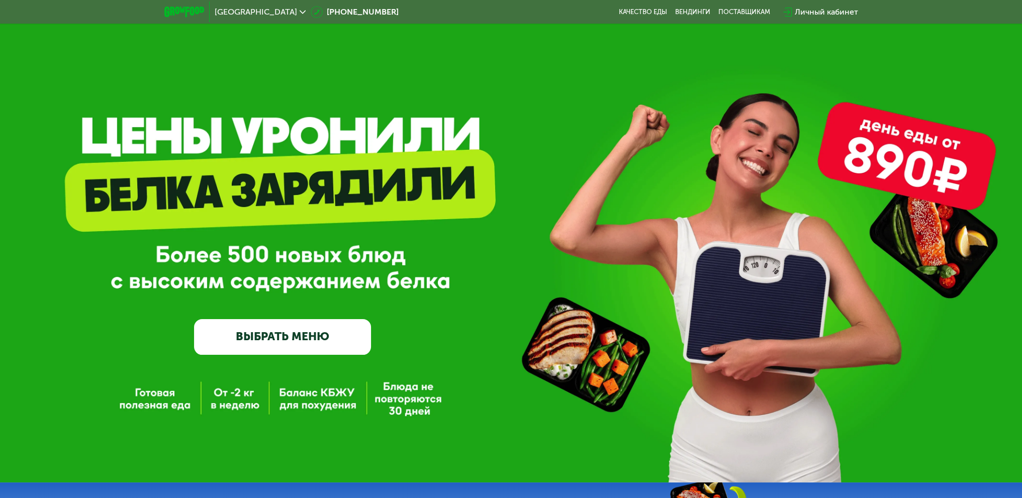
scroll to position [0, 0]
